Goal: Task Accomplishment & Management: Manage account settings

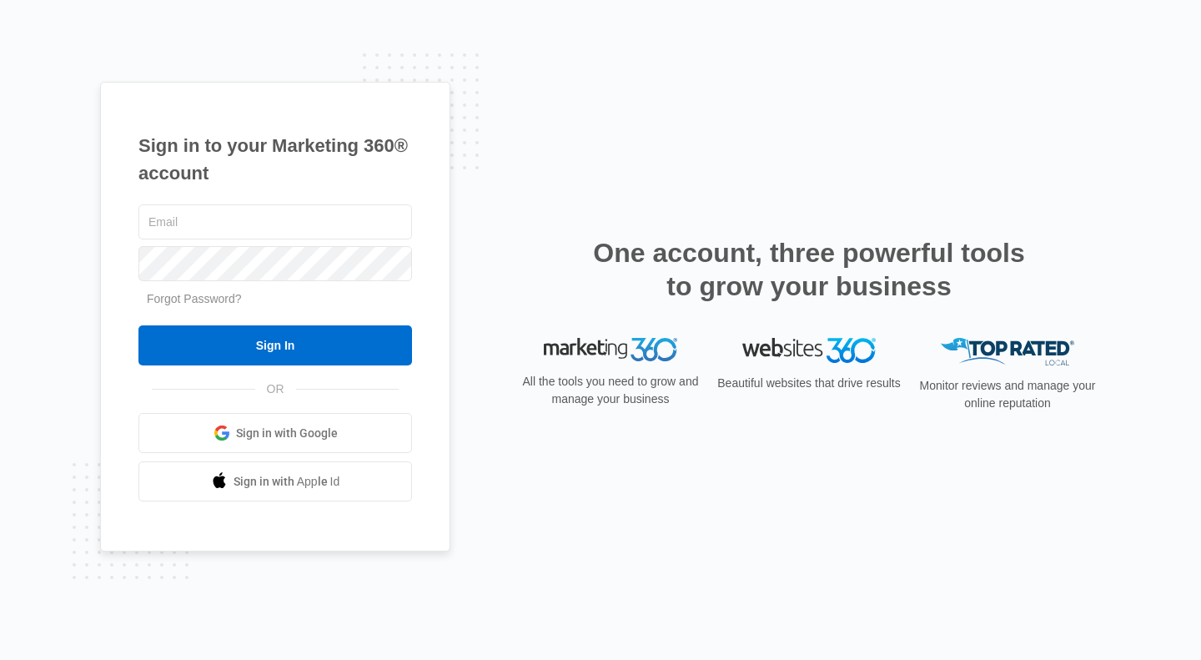
click at [303, 229] on input "text" at bounding box center [275, 221] width 274 height 35
type input "[PERSON_NAME][EMAIL_ADDRESS][DOMAIN_NAME]"
click at [269, 436] on span "Sign in with Google" at bounding box center [287, 434] width 102 height 18
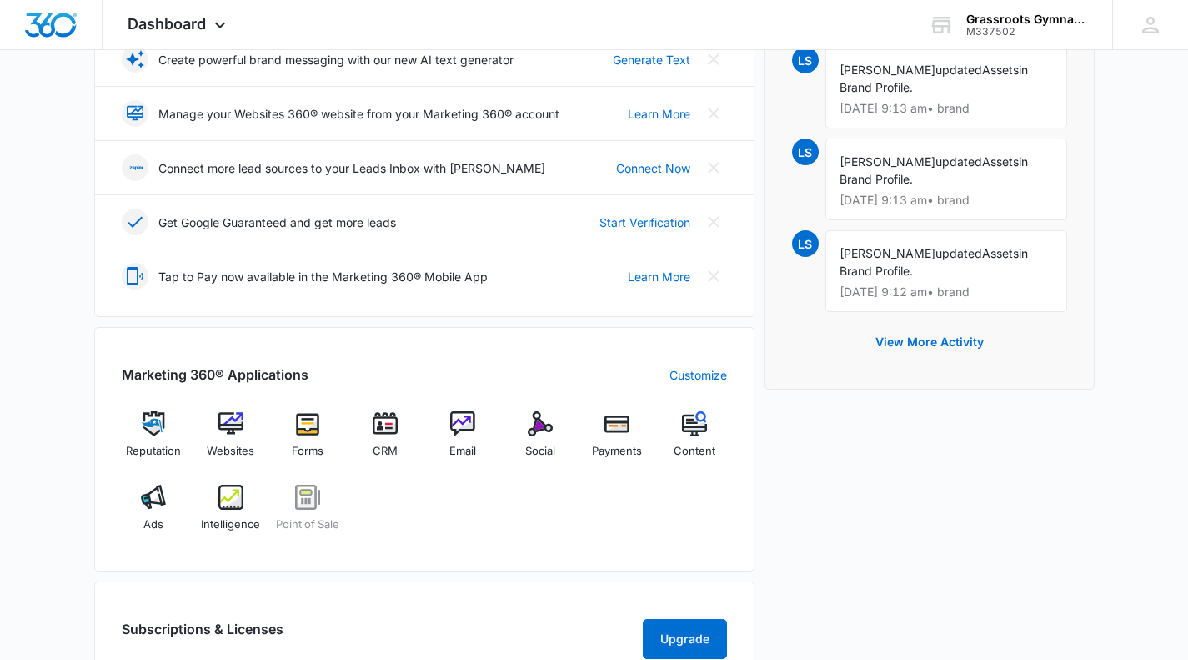
scroll to position [373, 0]
click at [147, 418] on img at bounding box center [153, 422] width 25 height 25
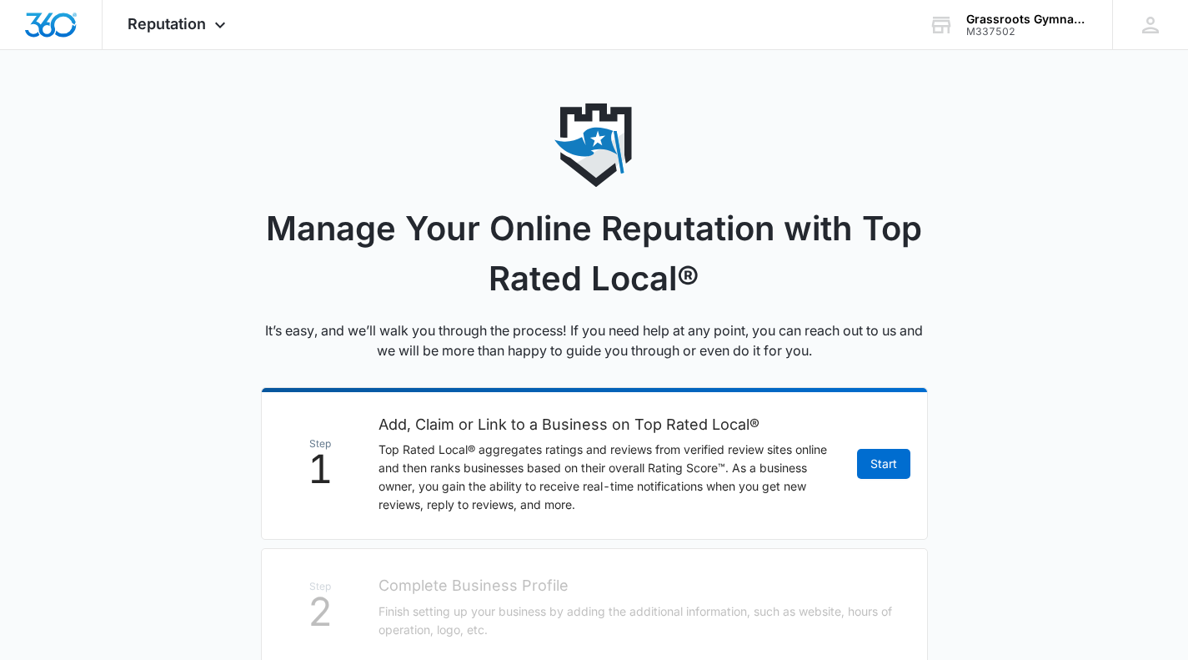
click at [205, 23] on span "Reputation" at bounding box center [167, 24] width 78 height 18
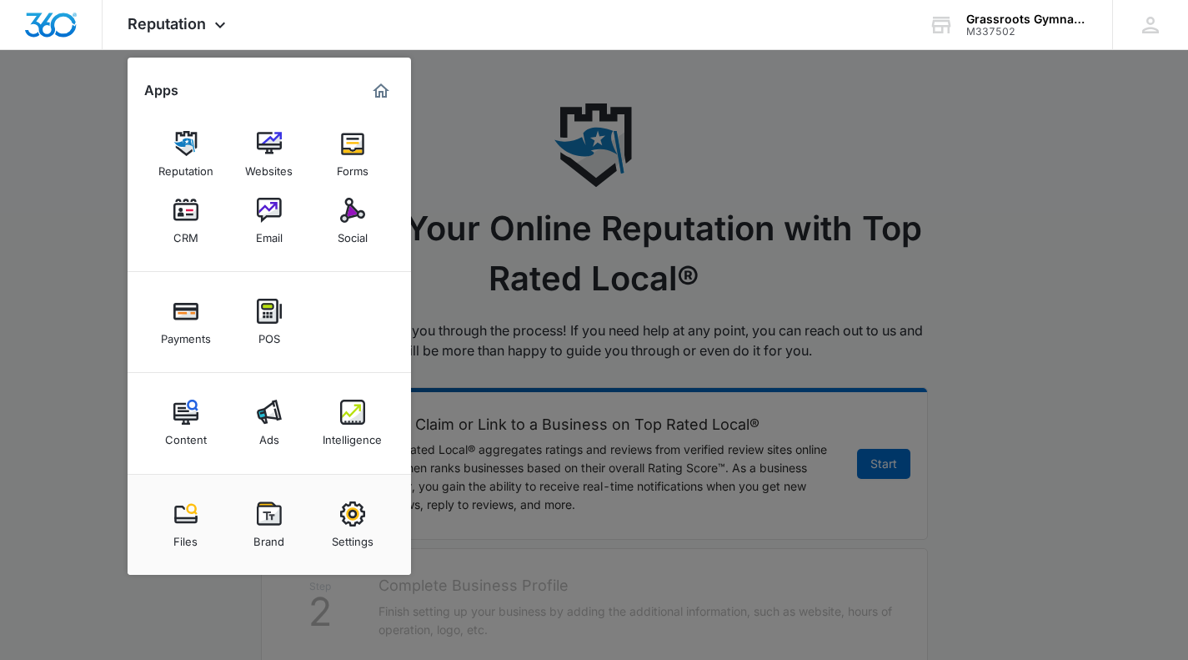
click at [274, 525] on img at bounding box center [269, 513] width 25 height 25
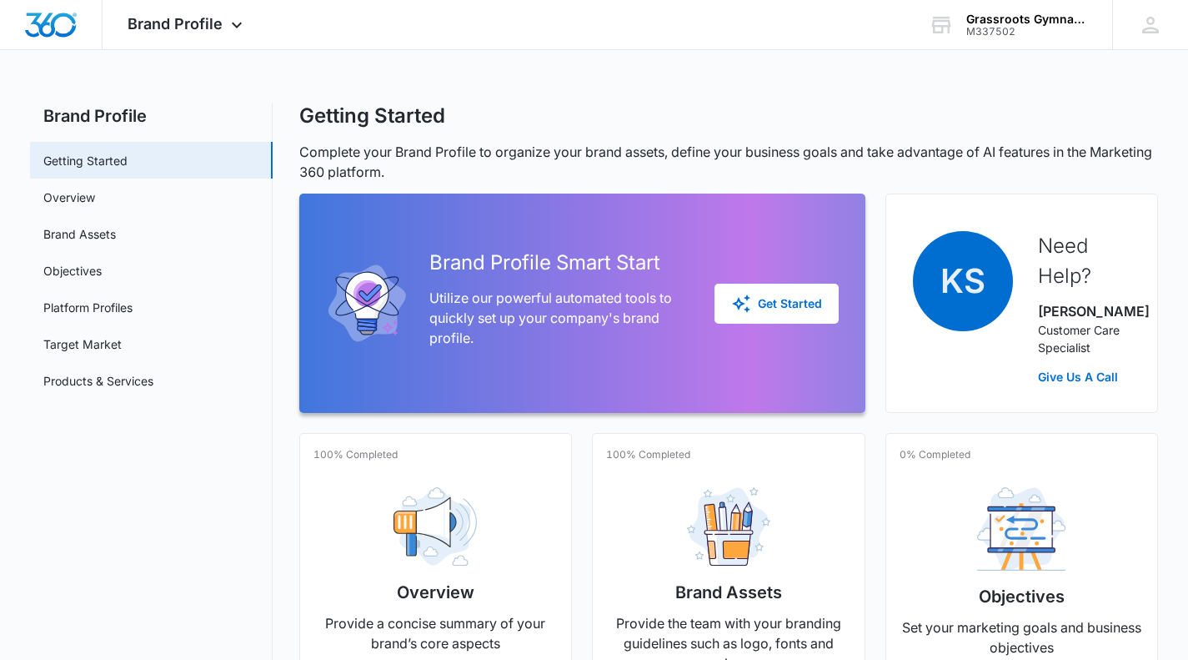
click at [162, 19] on span "Brand Profile" at bounding box center [175, 24] width 95 height 18
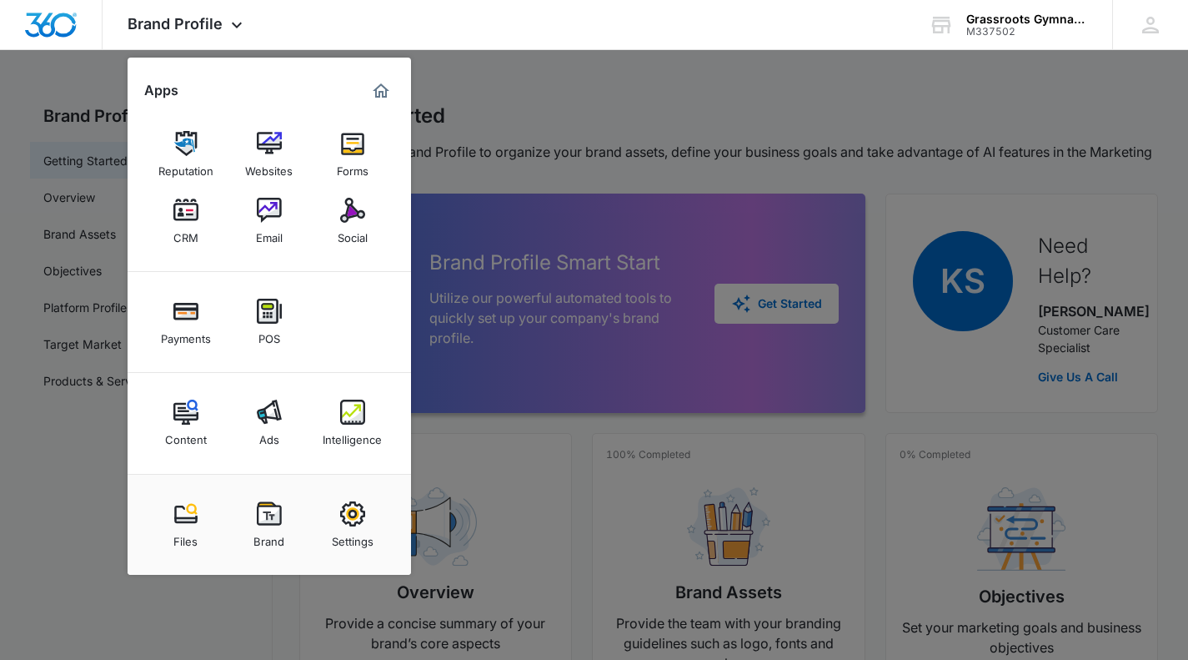
click at [379, 93] on img "Marketing 360® Dashboard" at bounding box center [381, 91] width 20 height 20
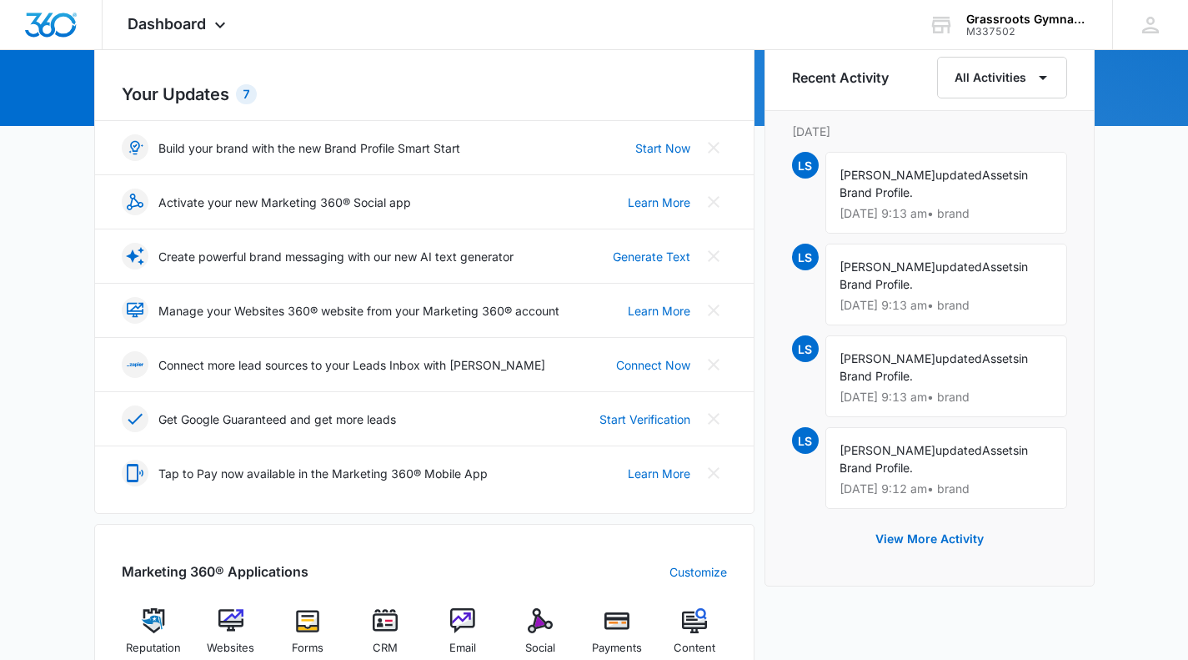
scroll to position [178, 0]
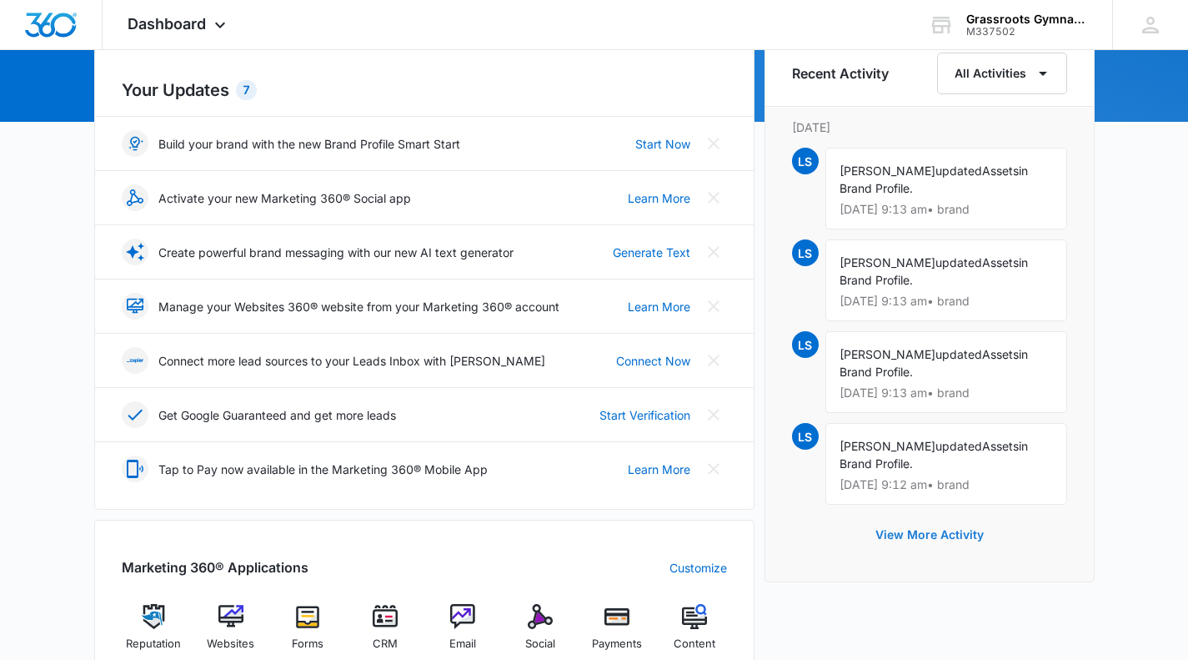
click at [932, 533] on button "View More Activity" at bounding box center [930, 535] width 142 height 40
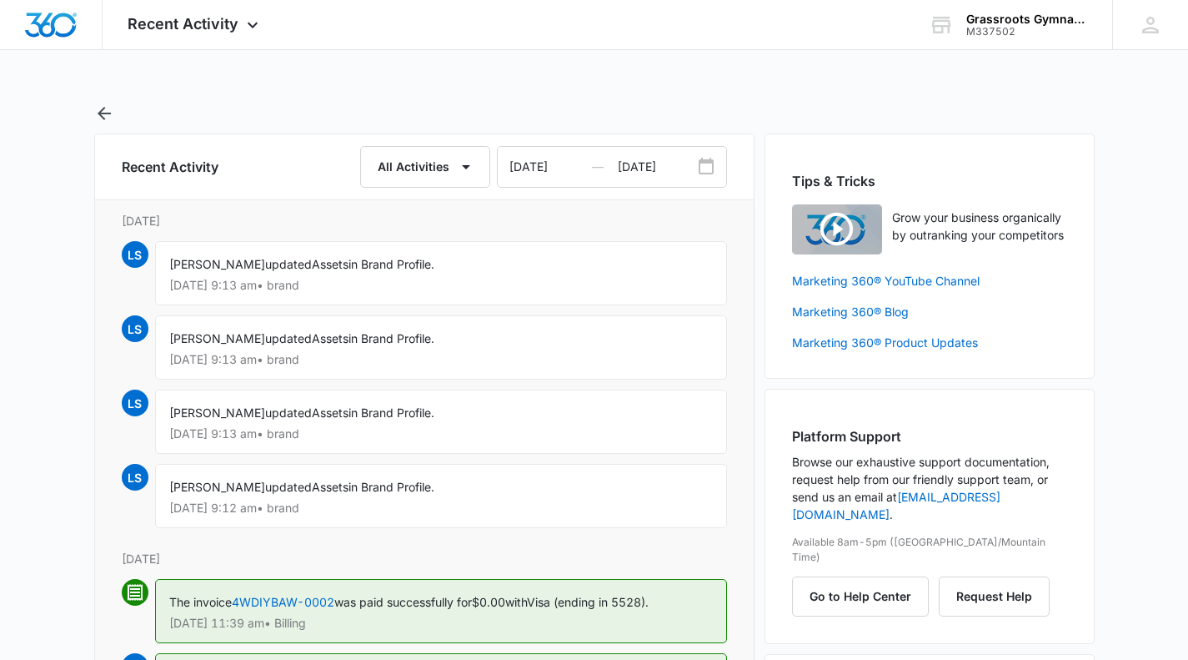
click at [186, 25] on span "Recent Activity" at bounding box center [183, 24] width 111 height 18
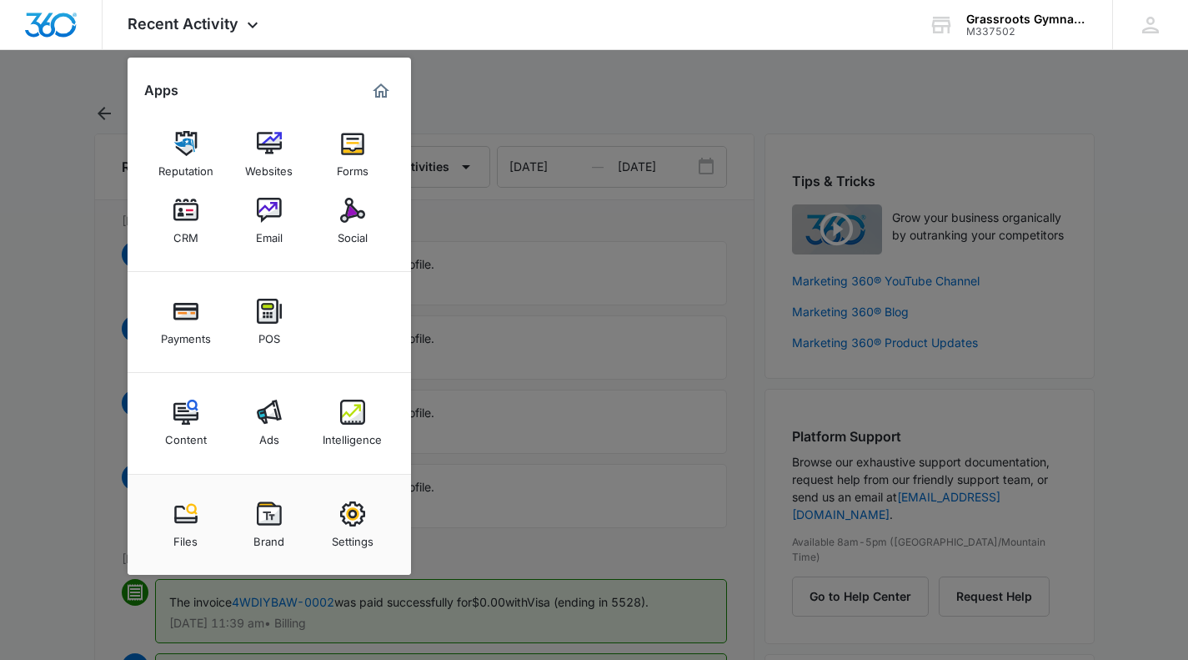
click at [270, 520] on img at bounding box center [269, 513] width 25 height 25
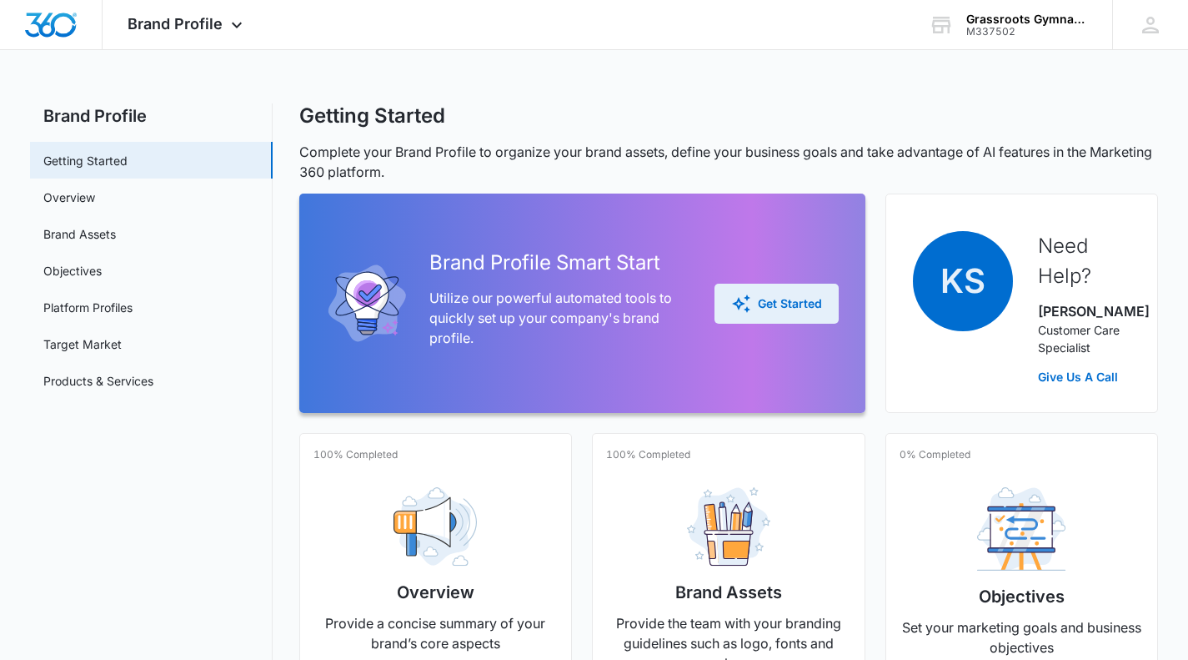
click at [801, 309] on div "Get Started" at bounding box center [776, 304] width 91 height 20
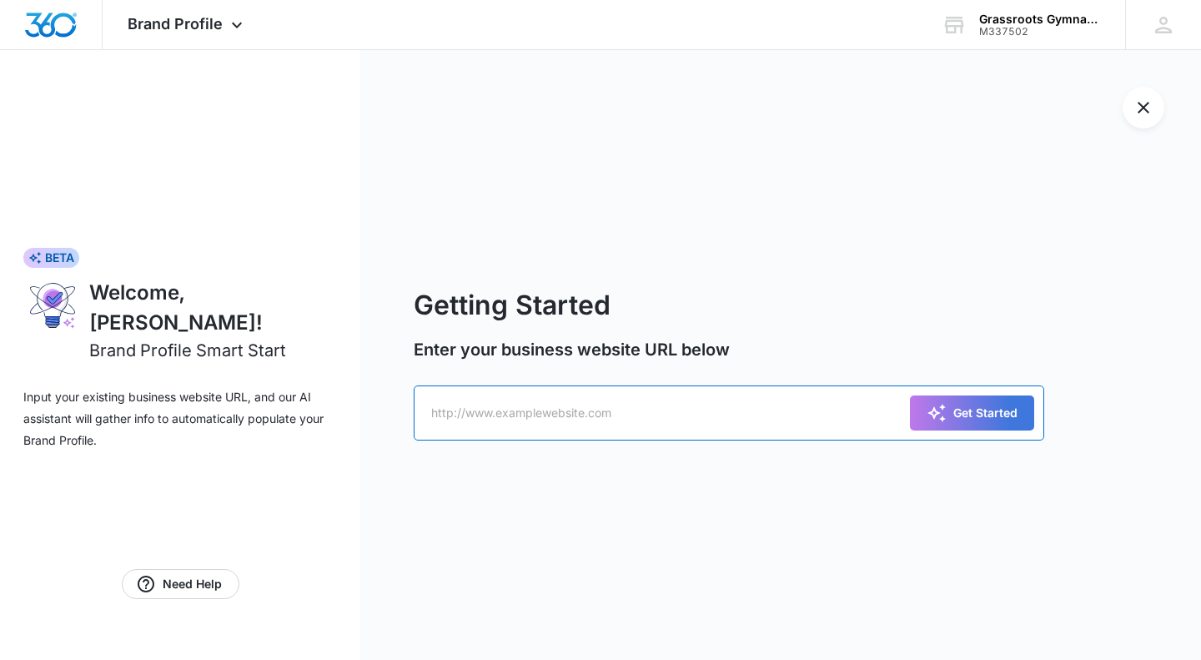
drag, startPoint x: 685, startPoint y: 415, endPoint x: 550, endPoint y: 410, distance: 134.4
click at [550, 410] on input "text" at bounding box center [729, 412] width 631 height 55
type input "[DOMAIN_NAME]"
click at [910, 395] on button "Get Started" at bounding box center [972, 412] width 124 height 35
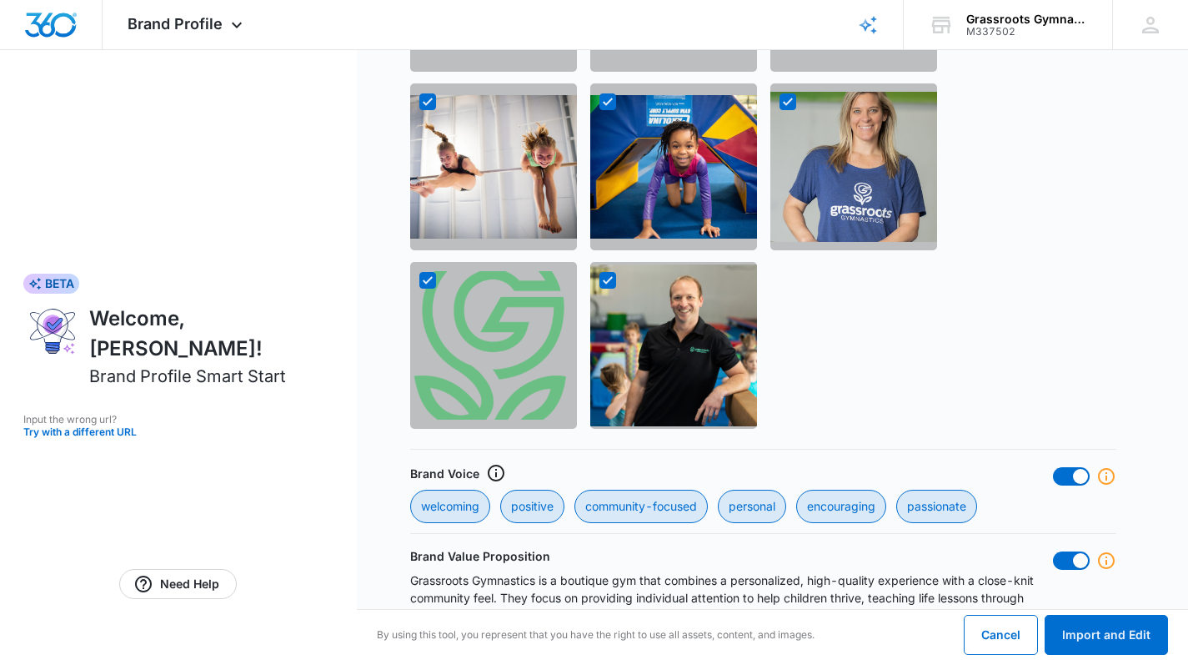
scroll to position [1485, 0]
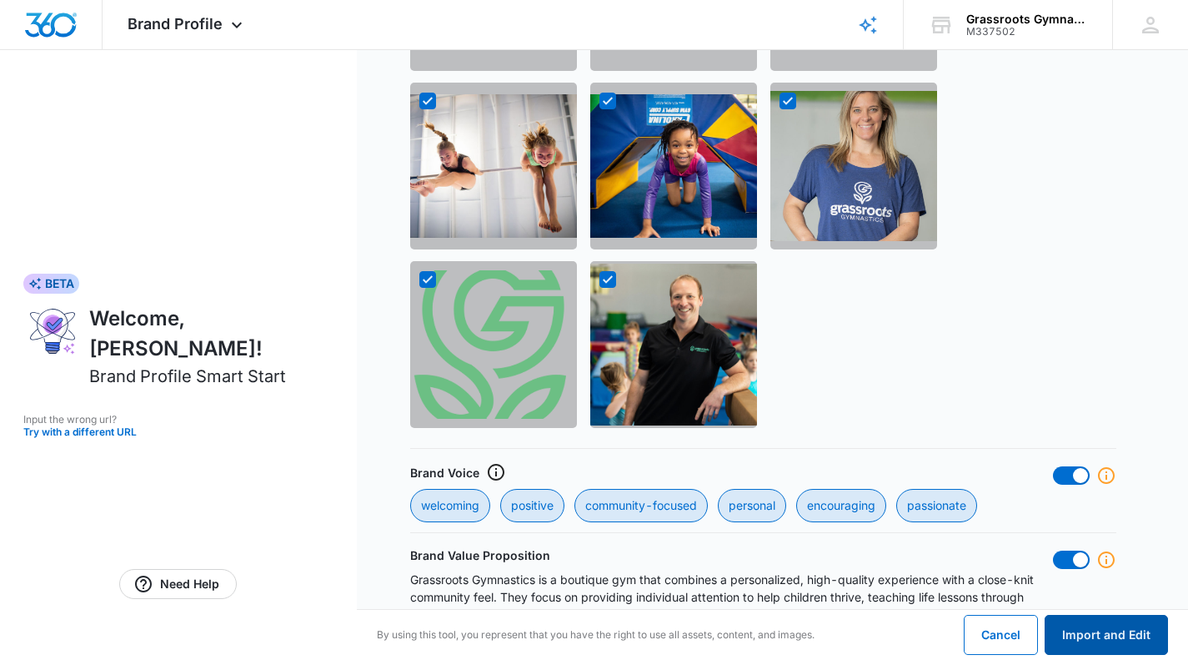
click at [1118, 635] on button "Import and Edit" at bounding box center [1106, 635] width 123 height 40
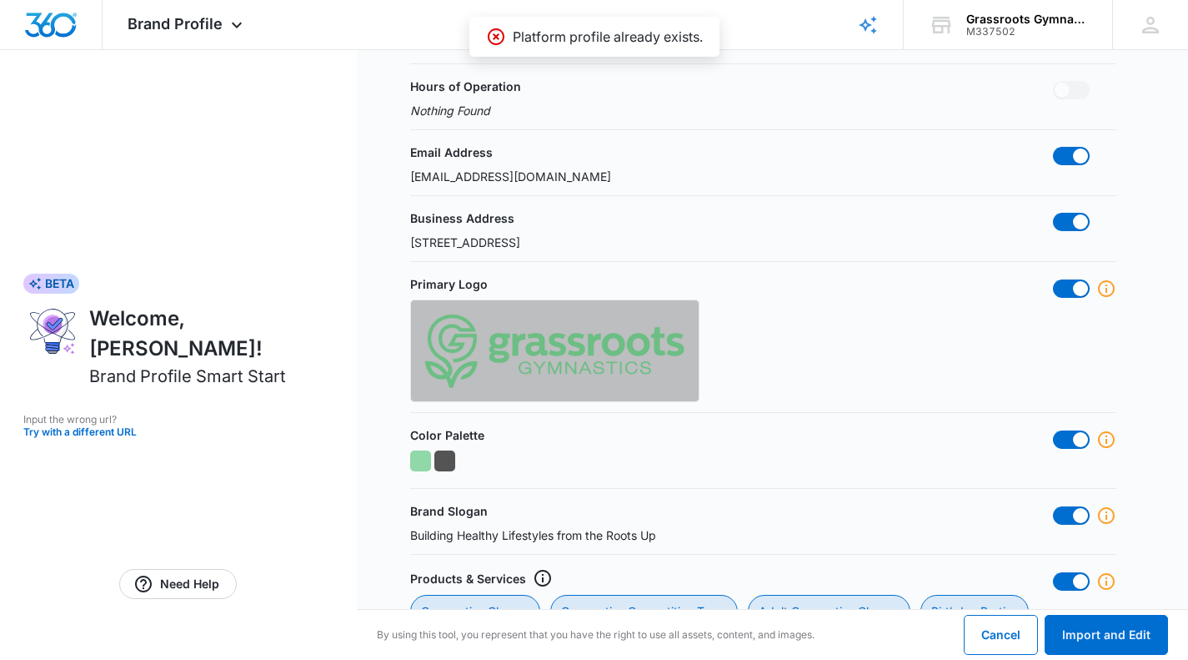
scroll to position [0, 0]
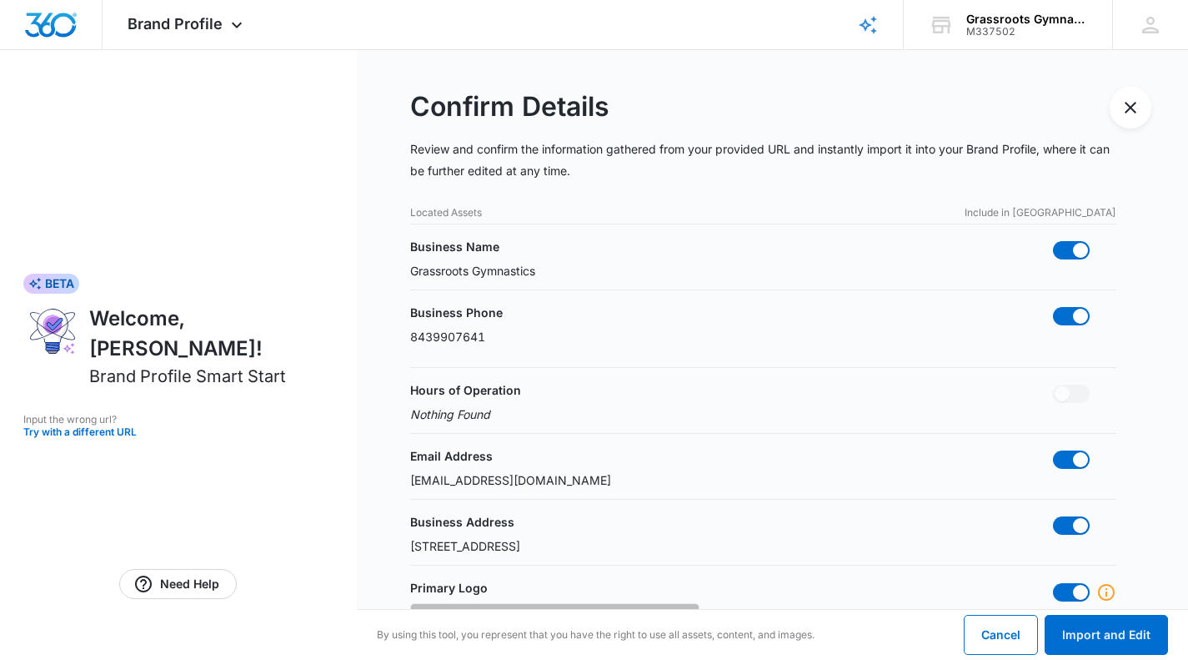
click at [228, 33] on icon at bounding box center [237, 25] width 20 height 20
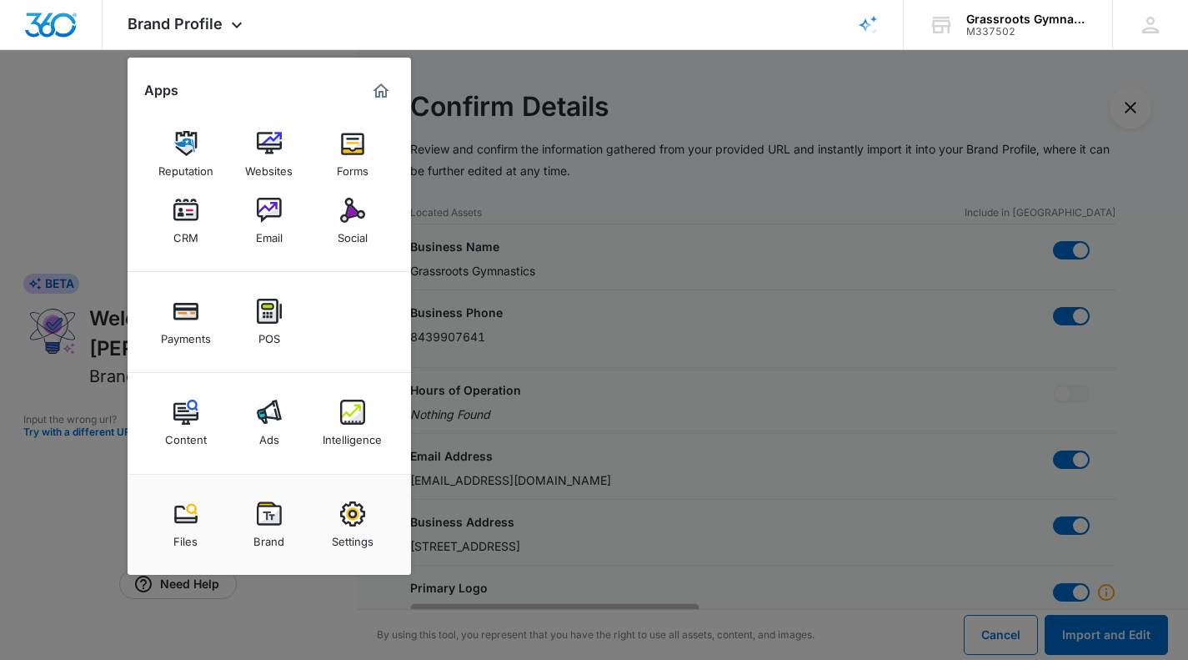
click at [273, 527] on div "Brand" at bounding box center [269, 537] width 31 height 22
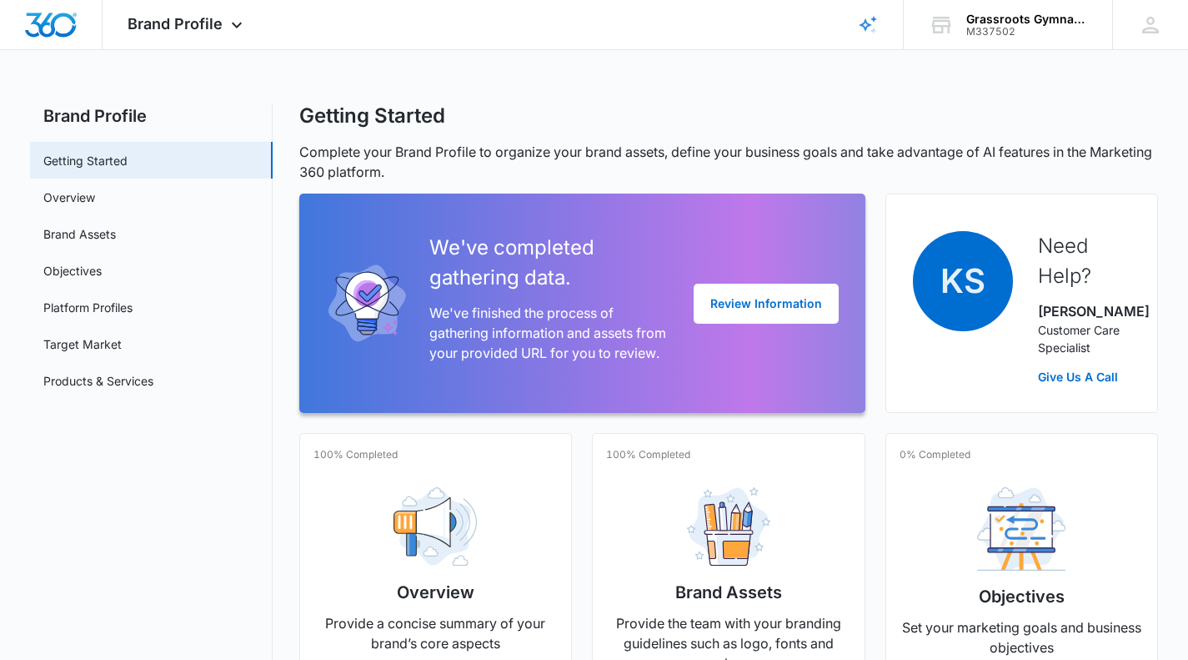
click at [108, 234] on link "Brand Assets" at bounding box center [79, 234] width 73 height 18
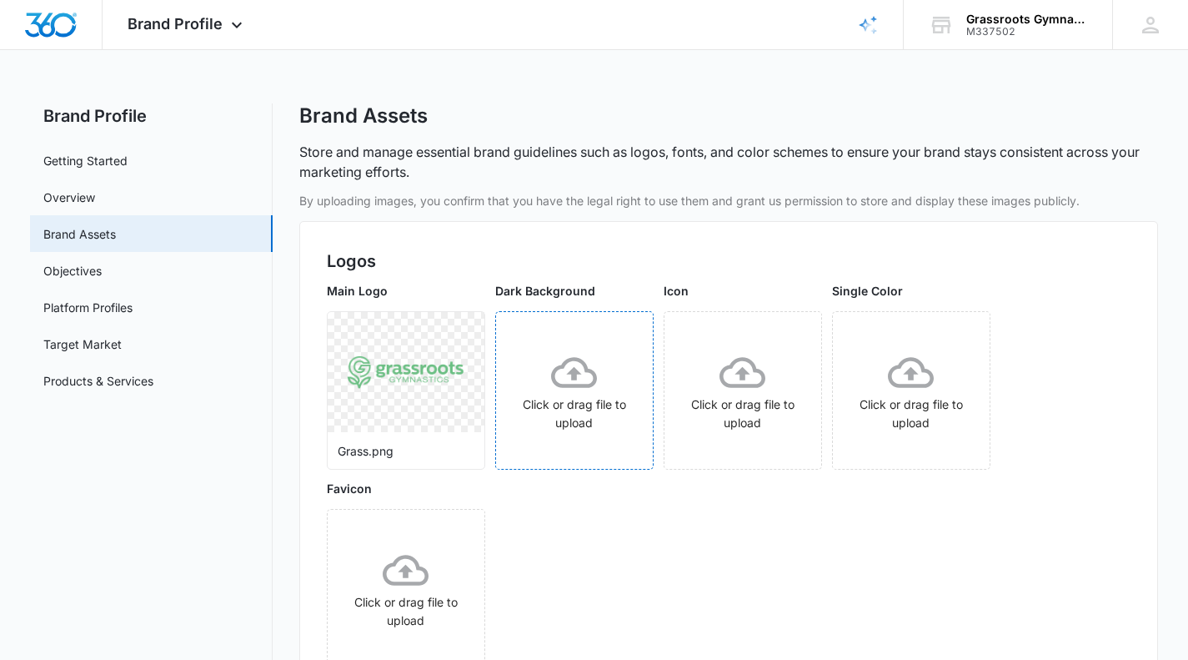
click at [581, 389] on icon at bounding box center [574, 372] width 46 height 46
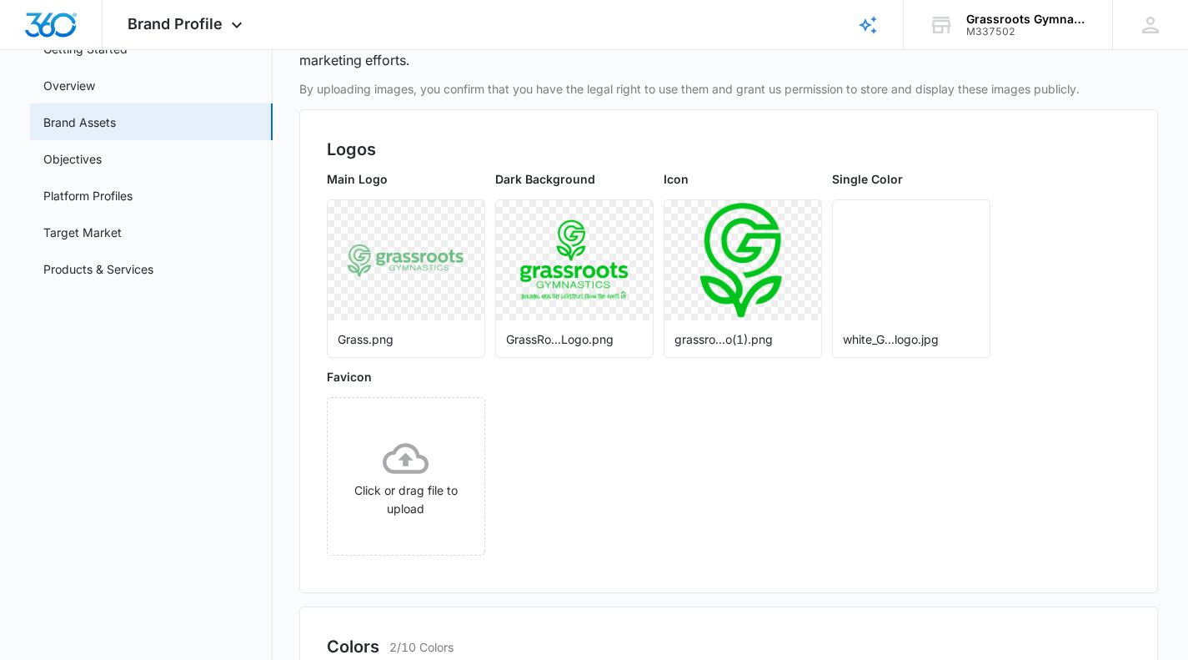
scroll to position [127, 0]
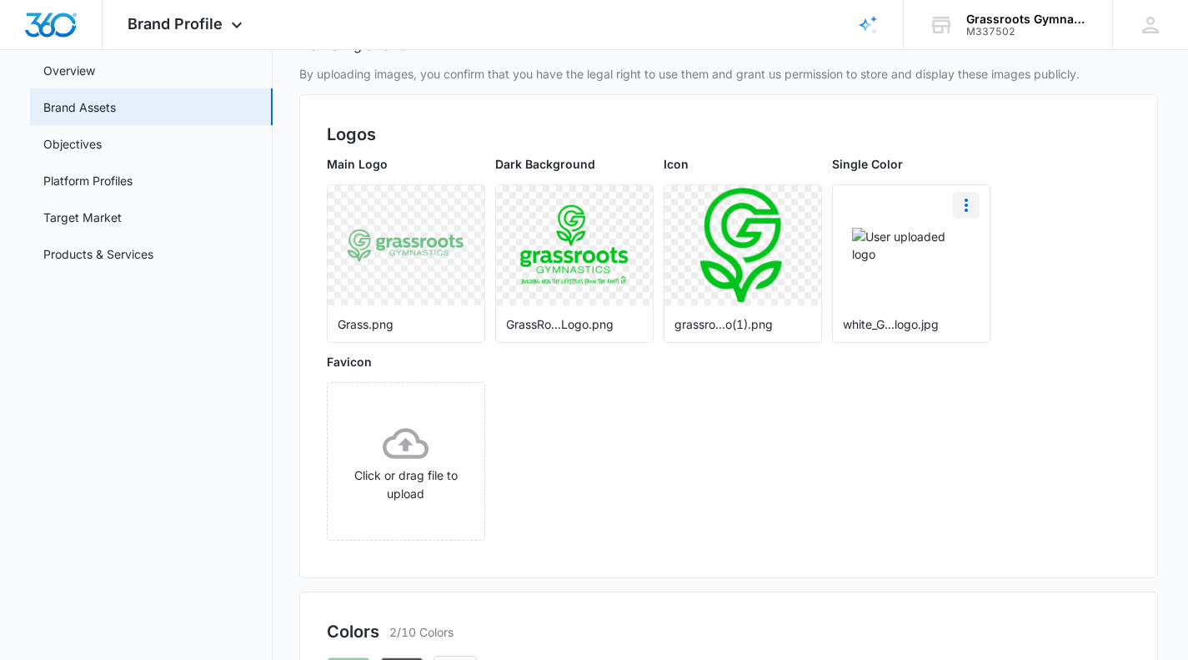
click at [967, 207] on icon "More" at bounding box center [967, 205] width 20 height 20
click at [993, 280] on div "Delete" at bounding box center [1001, 277] width 54 height 12
click at [918, 274] on div "Click or drag file to upload" at bounding box center [911, 264] width 157 height 83
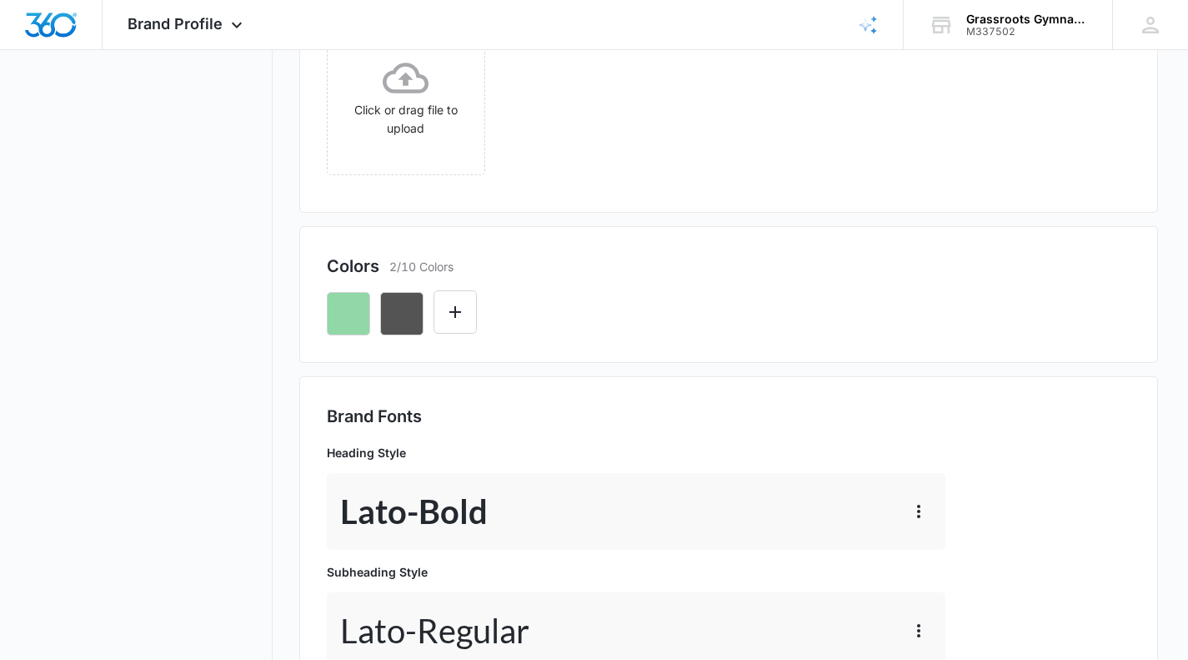
scroll to position [0, 0]
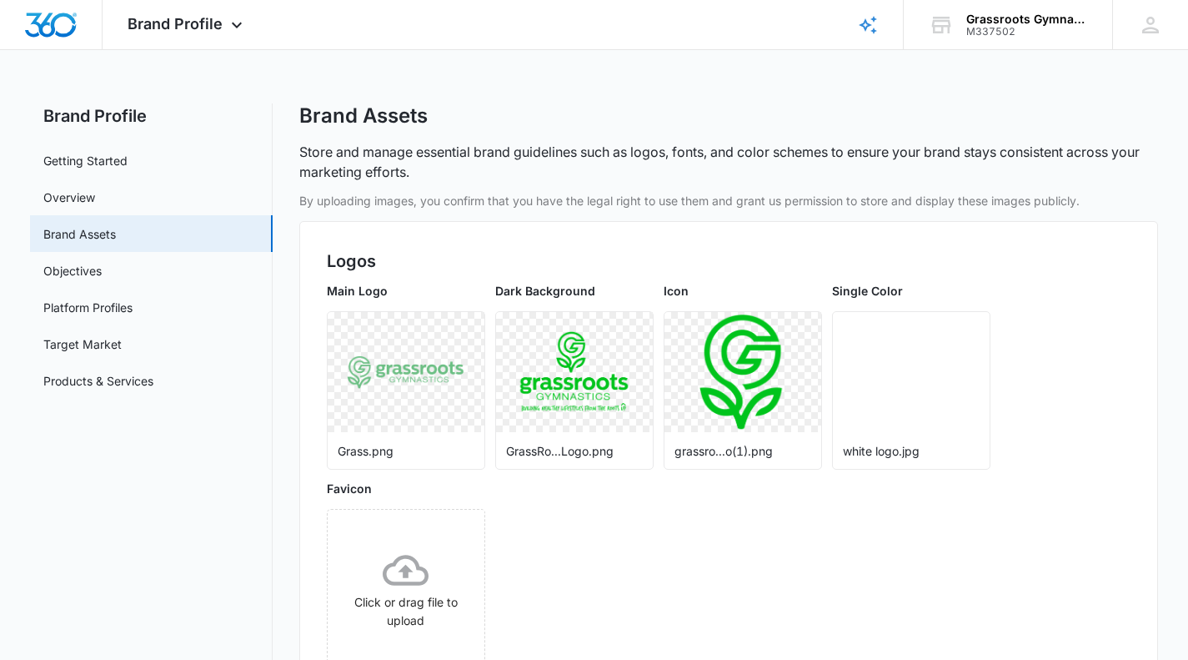
click at [48, 3] on div at bounding box center [51, 24] width 103 height 49
click at [49, 26] on img "Dashboard" at bounding box center [50, 25] width 53 height 25
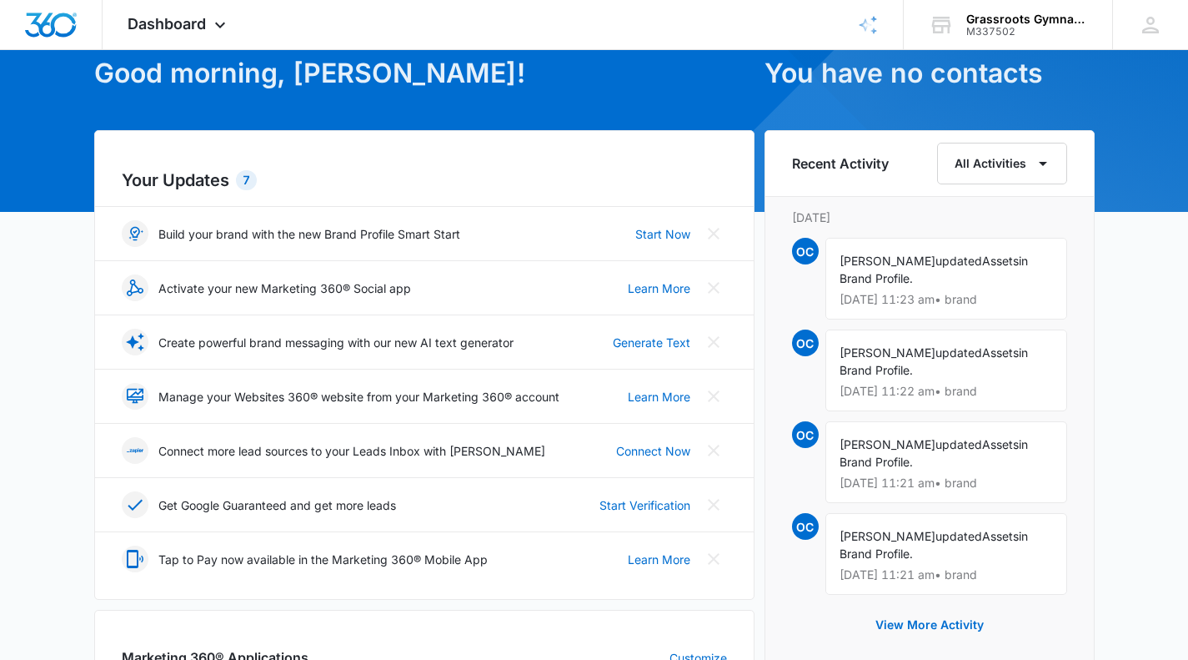
scroll to position [95, 0]
